Goal: Information Seeking & Learning: Learn about a topic

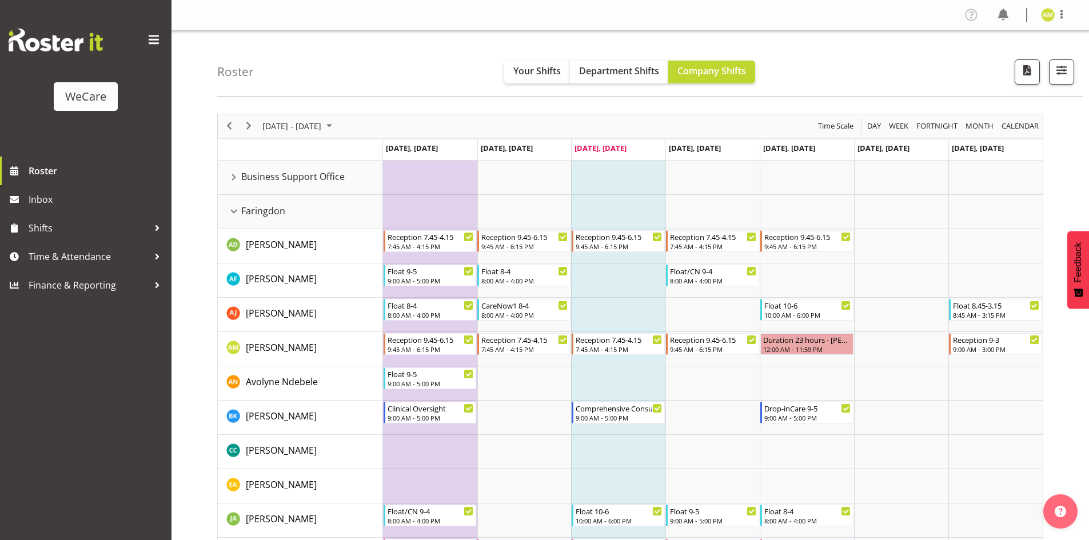
scroll to position [22, 0]
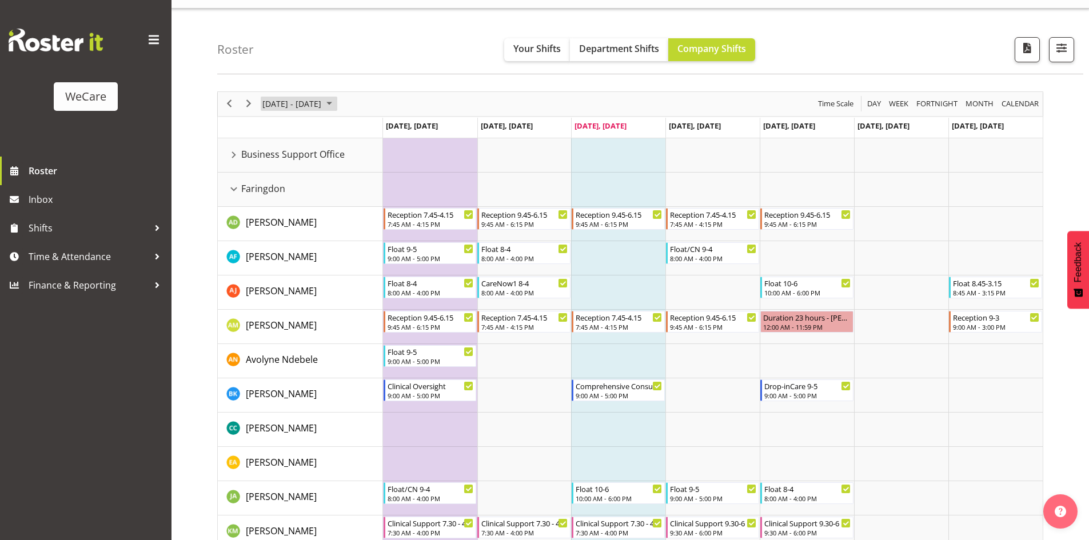
click at [315, 103] on span "[DATE] - [DATE]" at bounding box center [291, 104] width 61 height 14
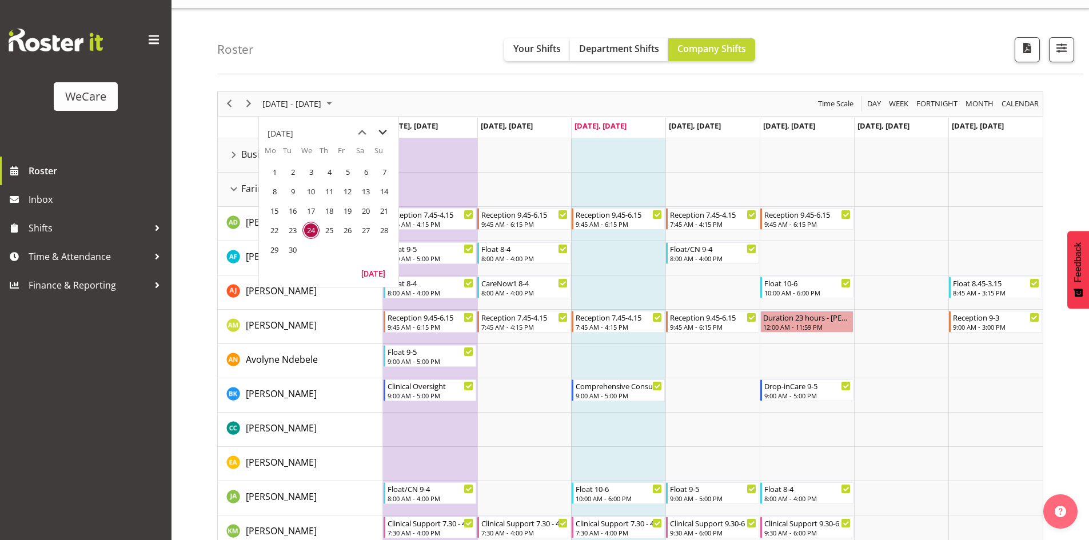
click at [379, 133] on span "next month" at bounding box center [383, 132] width 20 height 21
click at [326, 172] on span "2" at bounding box center [329, 172] width 17 height 17
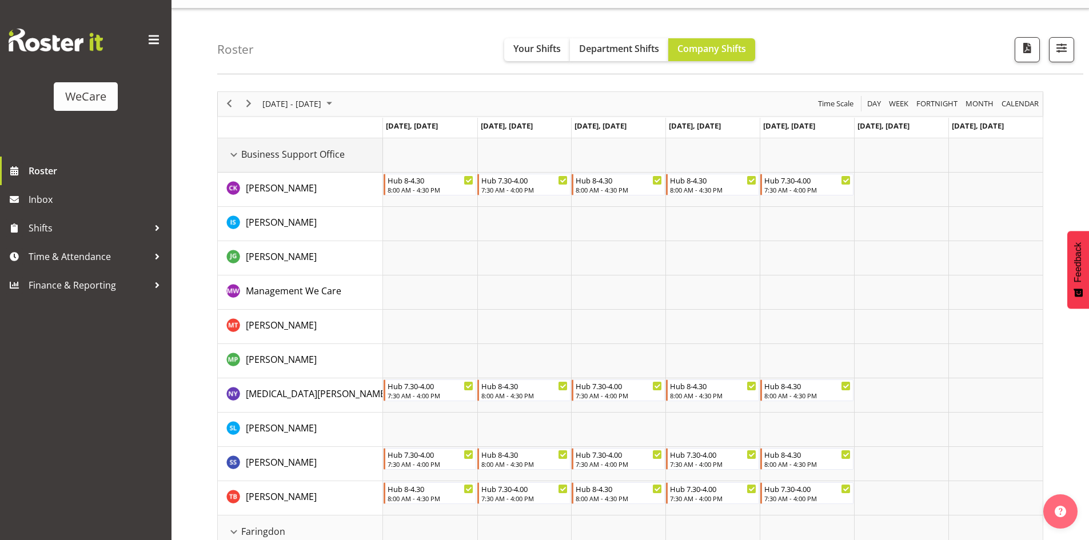
click at [232, 153] on div "Business Support Office resource" at bounding box center [233, 155] width 15 height 15
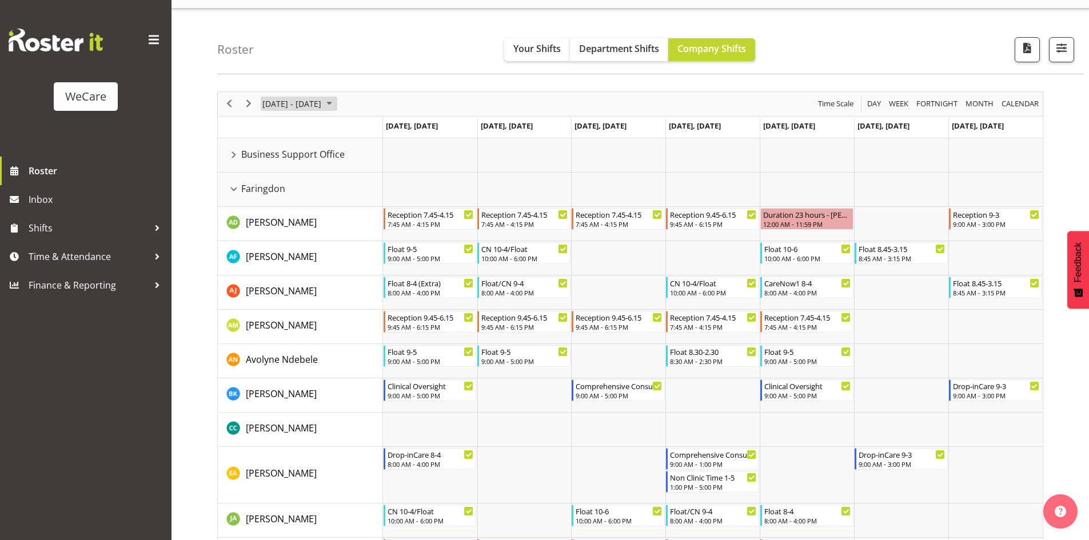
click at [278, 105] on span "[DATE] - [DATE]" at bounding box center [291, 104] width 61 height 14
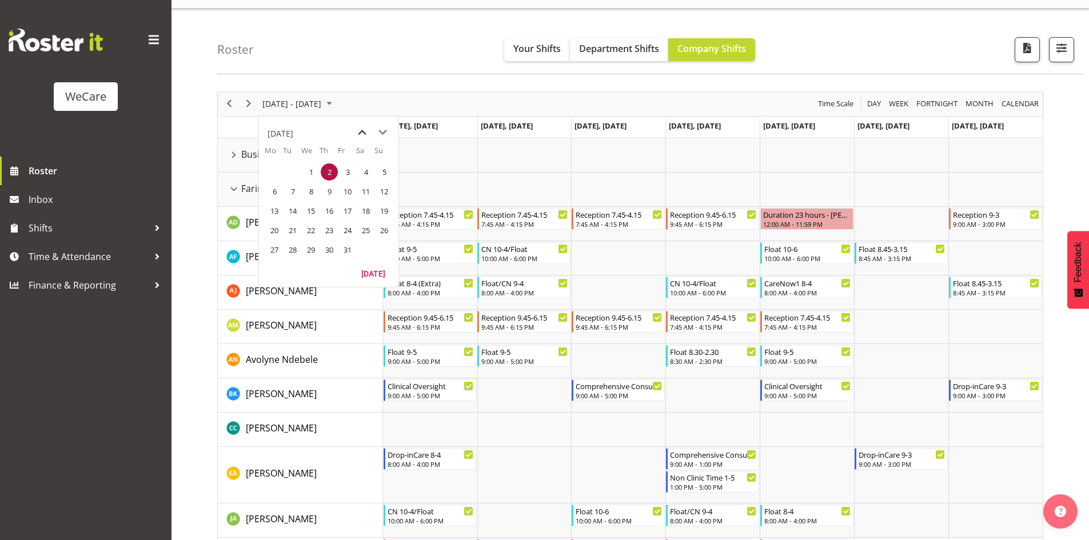
click at [361, 134] on span "previous month" at bounding box center [362, 132] width 20 height 21
click at [313, 228] on span "24" at bounding box center [310, 230] width 17 height 17
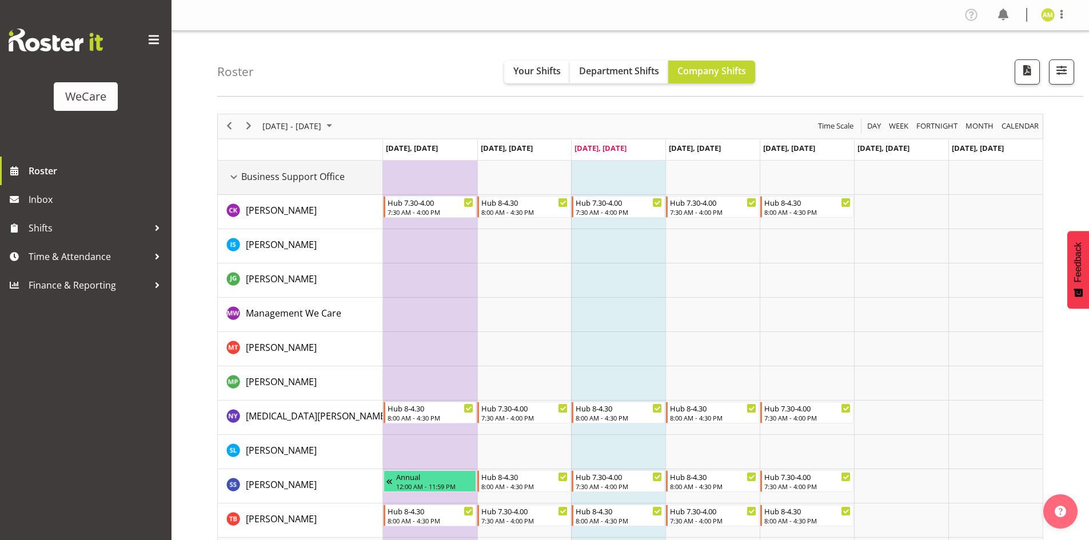
click at [234, 173] on div "Business Support Office resource" at bounding box center [233, 177] width 15 height 15
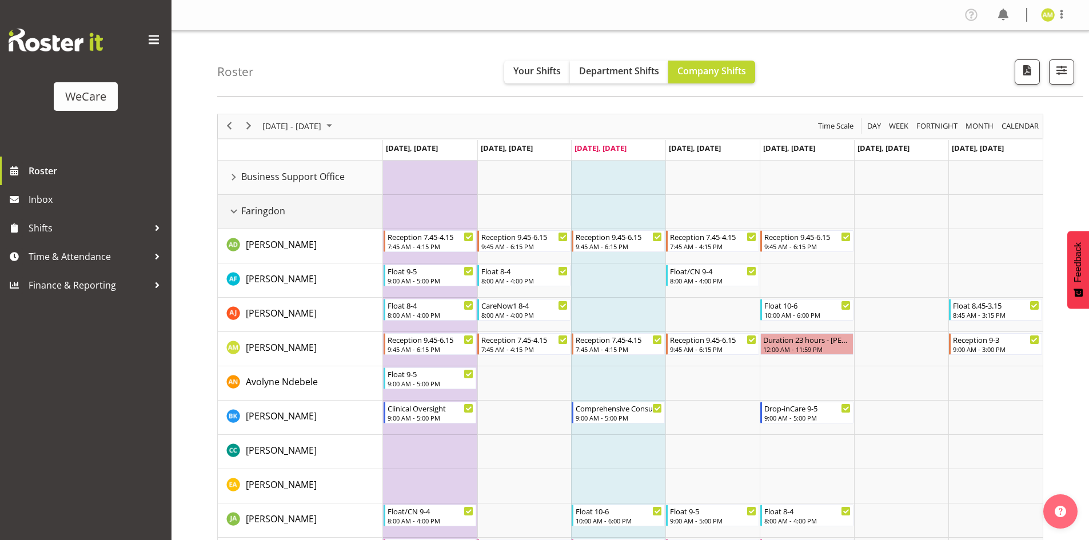
click at [235, 208] on div "Faringdon resource" at bounding box center [233, 211] width 15 height 15
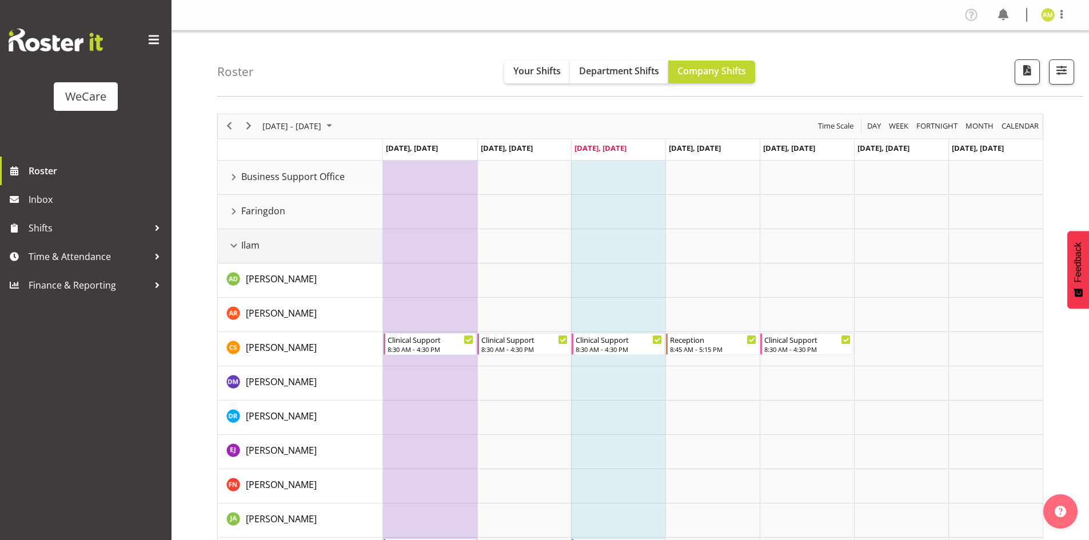
click at [232, 237] on td "Ilam" at bounding box center [300, 246] width 165 height 34
click at [232, 245] on div "Ilam resource" at bounding box center [233, 245] width 15 height 15
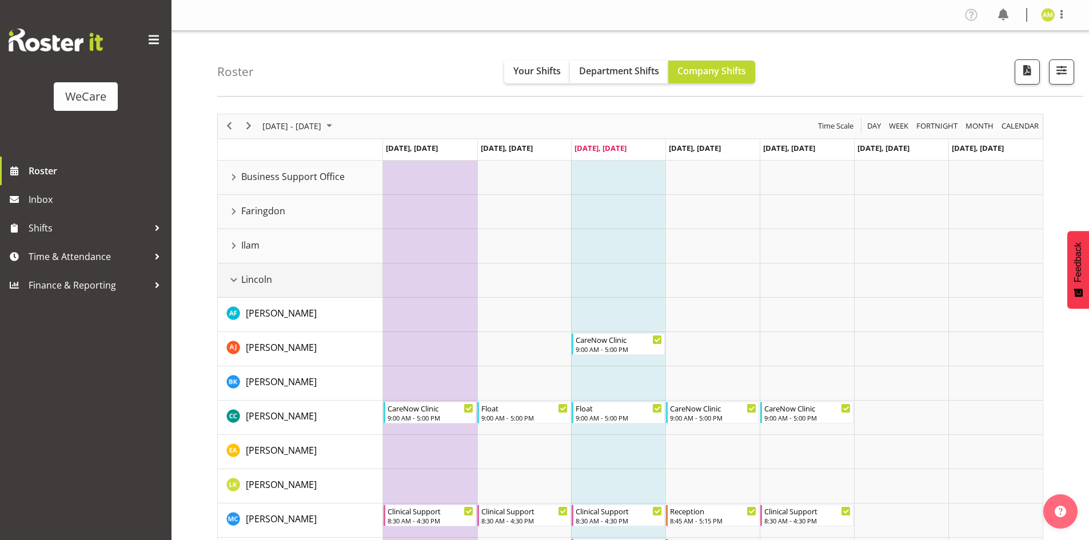
click at [234, 276] on div "Lincoln resource" at bounding box center [233, 280] width 15 height 15
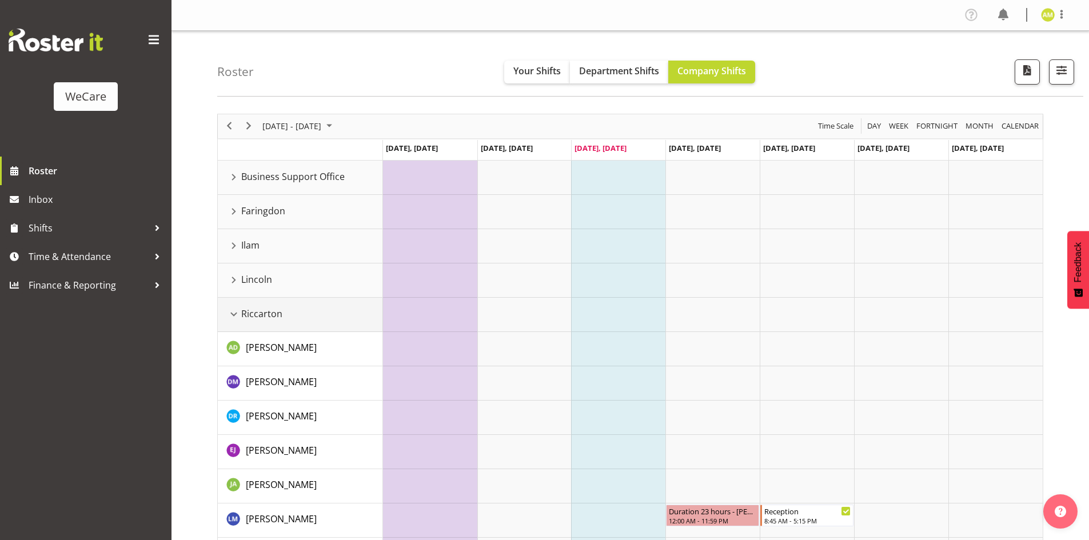
click at [233, 311] on div "Riccarton resource" at bounding box center [233, 314] width 15 height 15
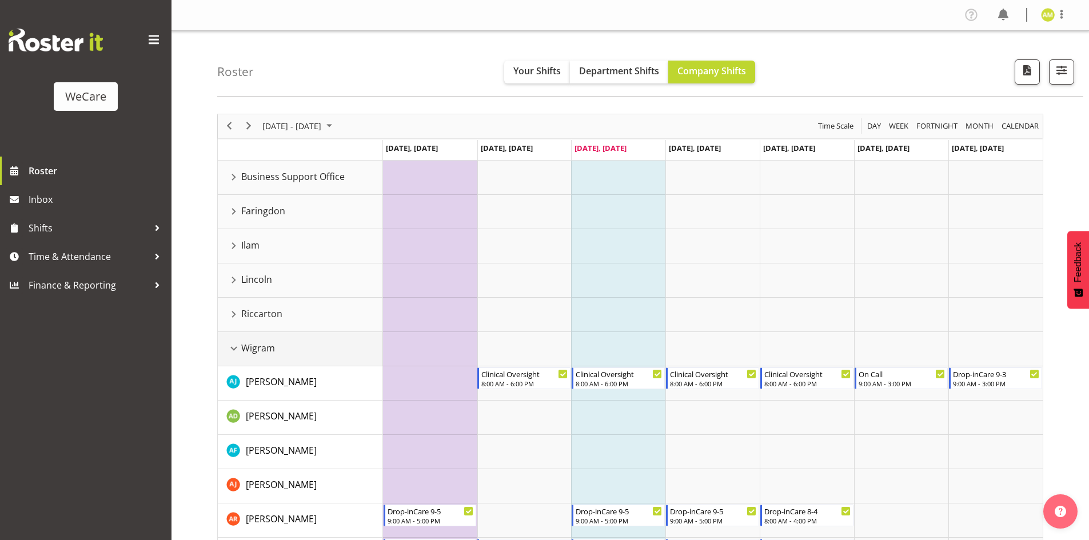
click at [232, 349] on div "Wigram resource" at bounding box center [233, 348] width 15 height 15
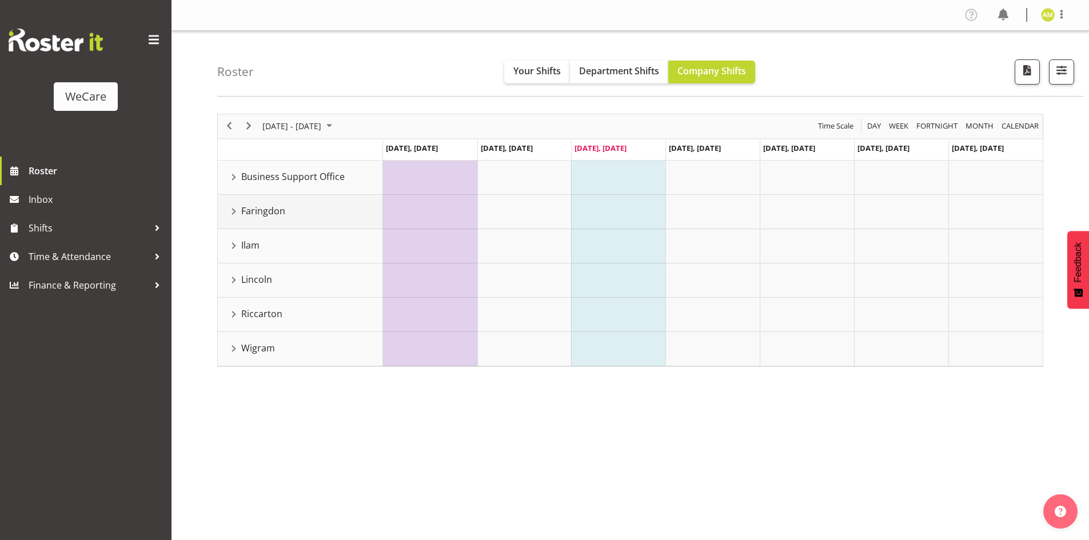
click at [233, 215] on div "Faringdon resource" at bounding box center [233, 211] width 15 height 15
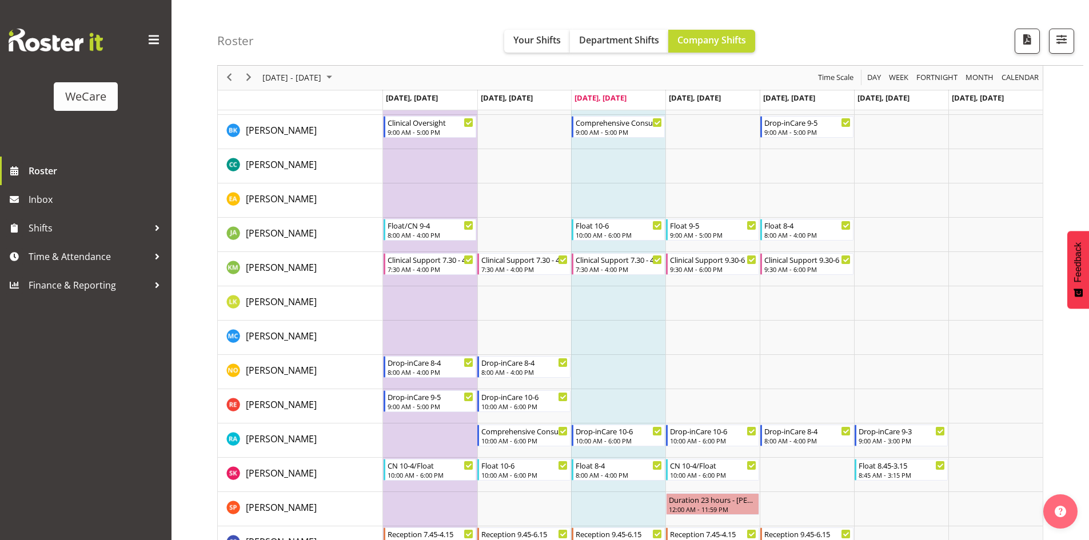
scroll to position [400, 0]
